Goal: Task Accomplishment & Management: Use online tool/utility

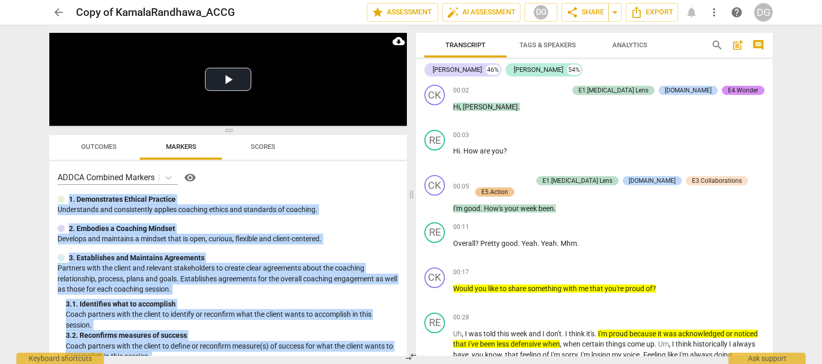
scroll to position [2770, 0]
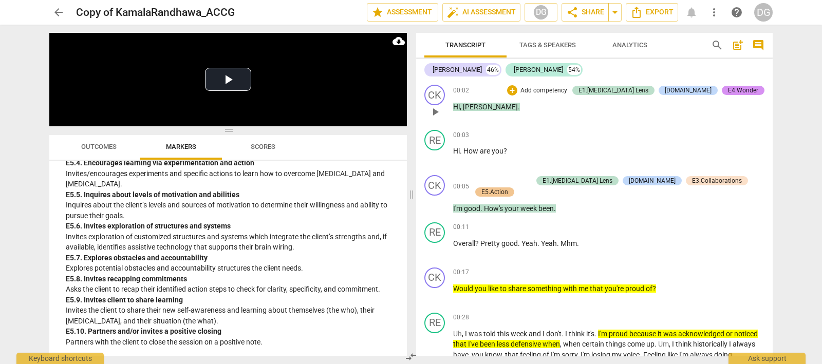
click at [472, 103] on span "[PERSON_NAME]" at bounding box center [490, 107] width 55 height 8
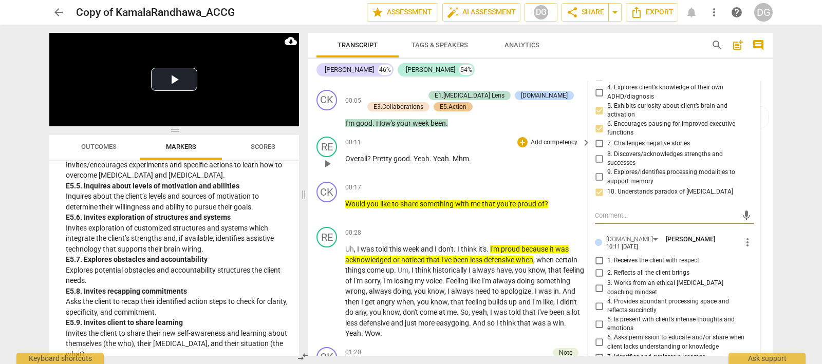
scroll to position [128, 0]
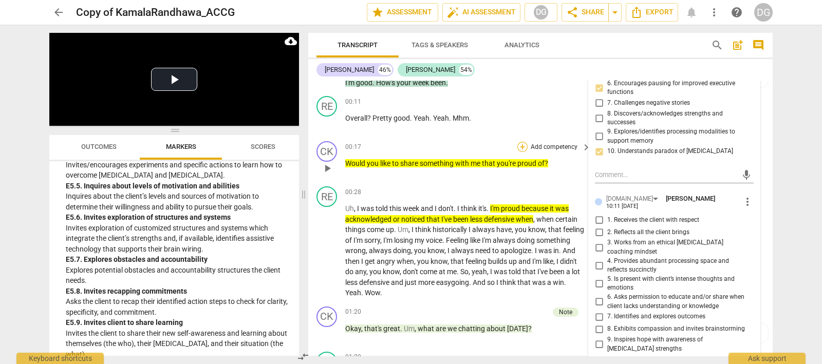
click at [519, 142] on div "+" at bounding box center [523, 147] width 10 height 10
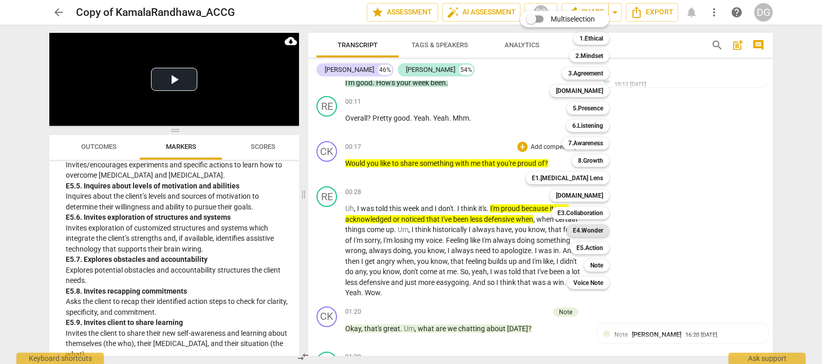
click at [590, 228] on b "E4.Wonder" at bounding box center [588, 231] width 30 height 12
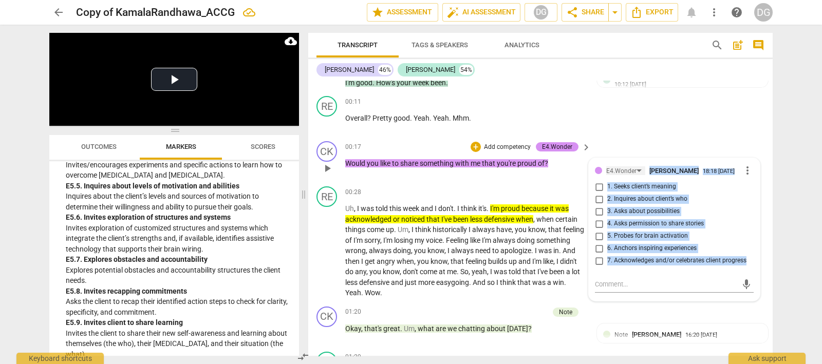
drag, startPoint x: 738, startPoint y: 256, endPoint x: 606, endPoint y: 167, distance: 159.1
click at [606, 167] on div "E4.Wonder [PERSON_NAME] 18:18 [DATE] more_vert 1. Seeks client’s meaning 2. Inq…" at bounding box center [674, 218] width 159 height 108
copy div "[PERSON_NAME] 18:18 [DATE] more_vert 1. Seeks client’s meaning 2. Inquires abou…"
click at [492, 307] on div "+" at bounding box center [493, 312] width 10 height 10
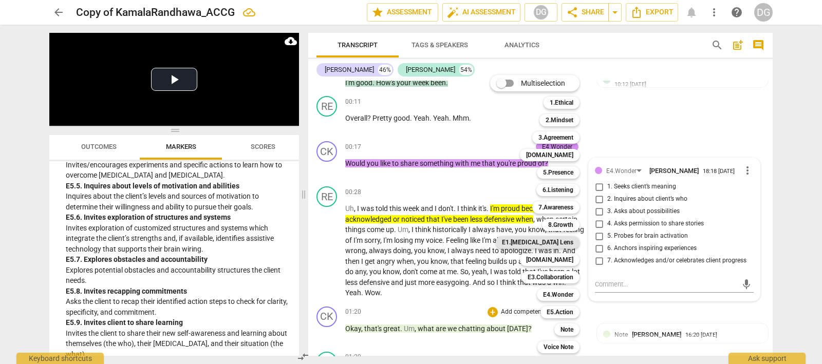
click at [559, 241] on b "E1.[MEDICAL_DATA] Lens" at bounding box center [537, 242] width 71 height 12
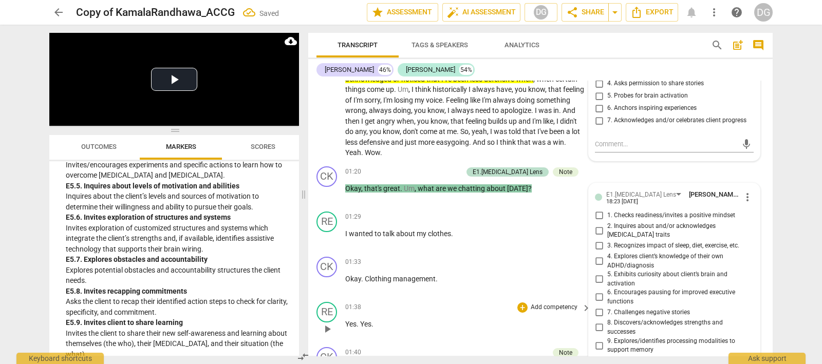
scroll to position [297, 0]
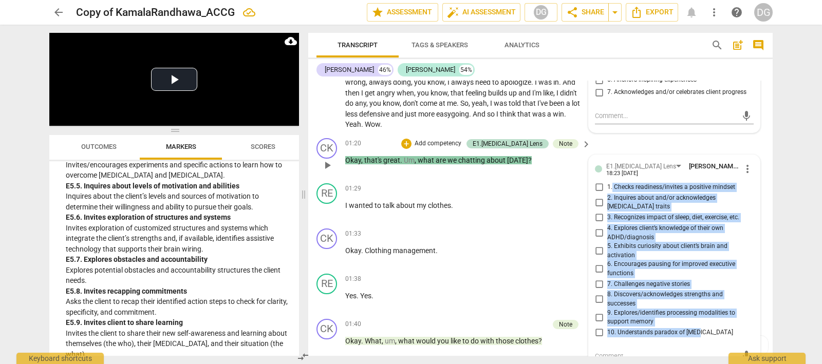
drag, startPoint x: 611, startPoint y: 179, endPoint x: 665, endPoint y: 267, distance: 103.1
click at [704, 320] on div "1. Checks readiness/invites a positive mindset 2. Inquires about and/or acknowl…" at bounding box center [674, 260] width 159 height 158
copy div "Checks readiness/invites a positive mindset 2. Inquires about and/or acknowledg…"
